Goal: Task Accomplishment & Management: Manage account settings

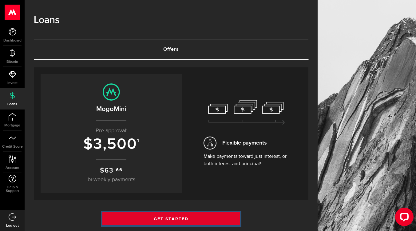
click at [191, 220] on link "Get Started" at bounding box center [172, 218] width 138 height 13
click at [167, 222] on link "Get Started" at bounding box center [172, 218] width 138 height 13
